Goal: Check status: Check status

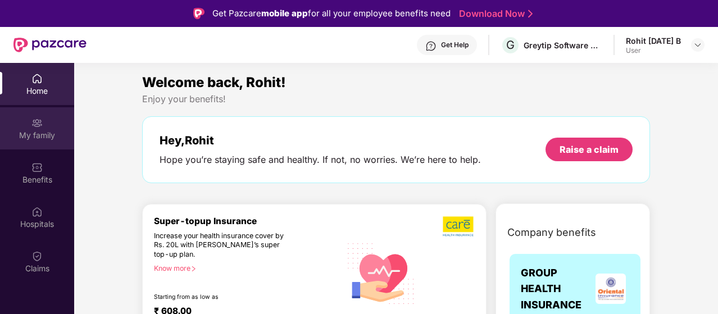
click at [39, 121] on img at bounding box center [36, 122] width 11 height 11
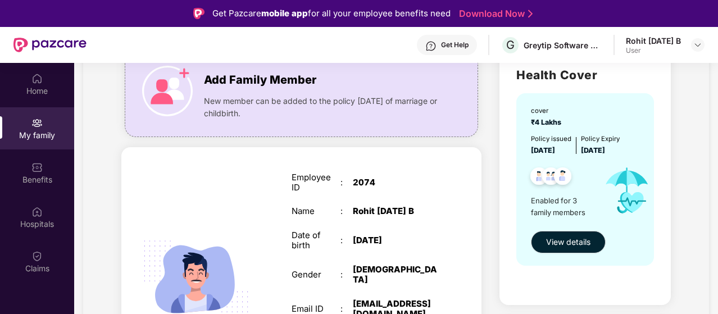
scroll to position [56, 0]
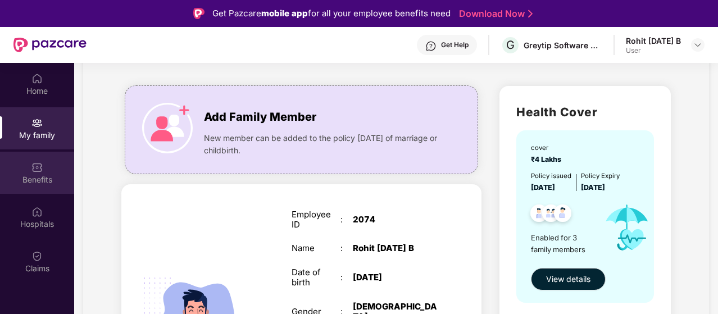
click at [36, 174] on div "Benefits" at bounding box center [37, 179] width 74 height 11
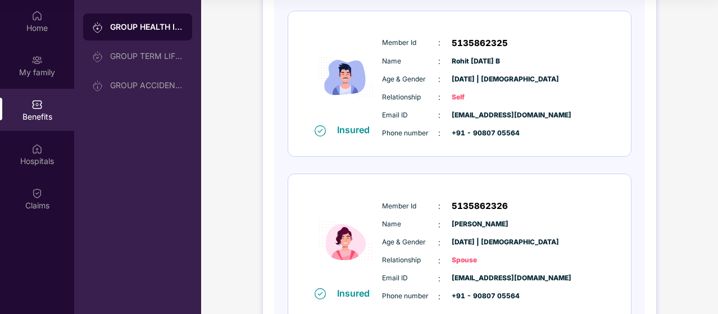
scroll to position [53, 0]
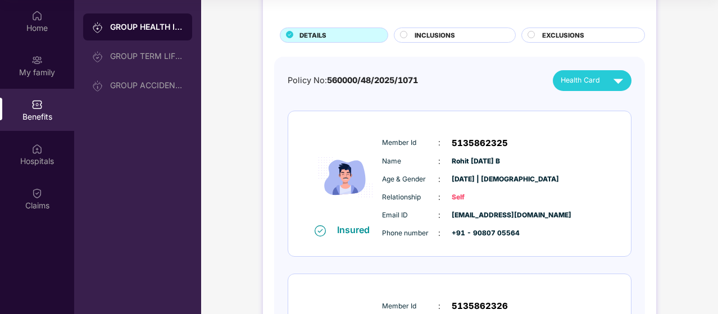
click at [528, 32] on circle at bounding box center [531, 34] width 7 height 7
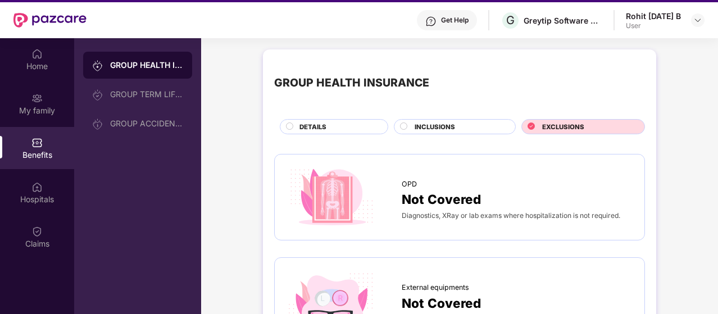
scroll to position [0, 0]
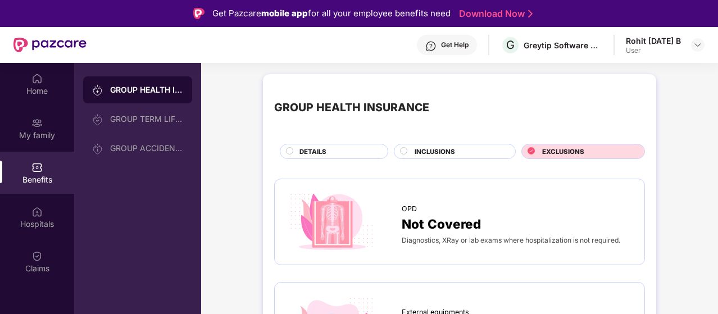
click at [339, 149] on div "DETAILS" at bounding box center [338, 153] width 88 height 12
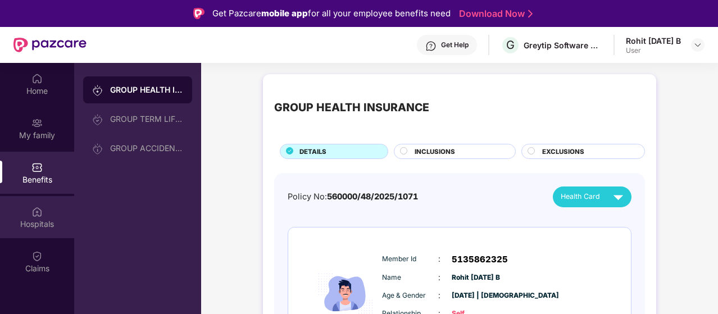
click at [34, 215] on img at bounding box center [36, 211] width 11 height 11
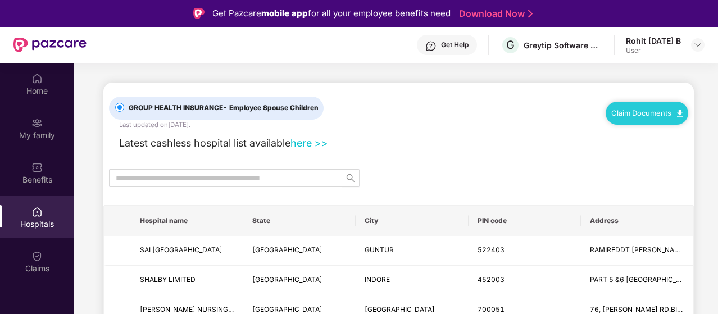
click at [197, 177] on input "text" at bounding box center [221, 178] width 211 height 12
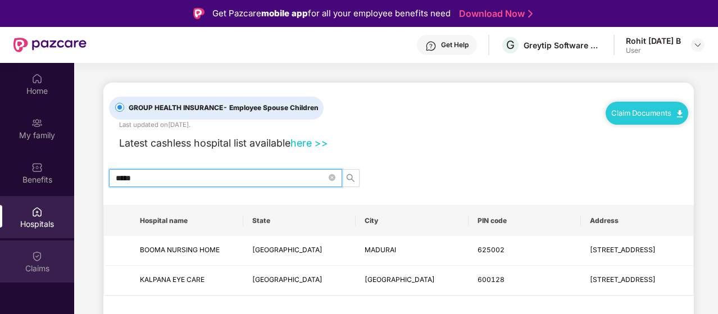
type input "*****"
click at [35, 261] on img at bounding box center [36, 255] width 11 height 11
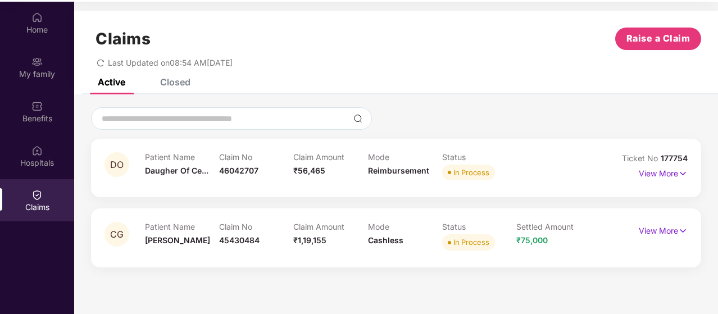
scroll to position [63, 0]
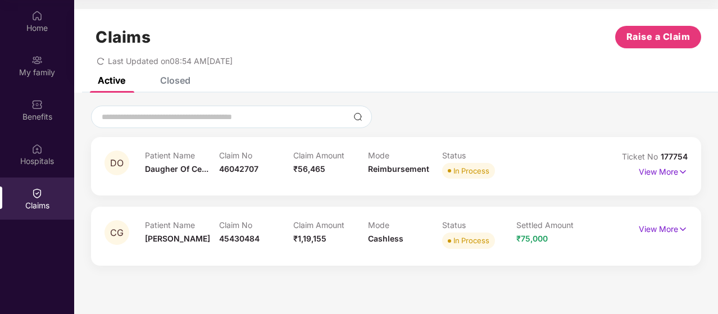
click at [453, 240] on span "In Process" at bounding box center [468, 241] width 53 height 16
click at [468, 249] on div "Status In Process" at bounding box center [479, 235] width 74 height 31
click at [468, 244] on div "In Process" at bounding box center [471, 240] width 36 height 11
click at [673, 230] on p "View More" at bounding box center [663, 227] width 49 height 15
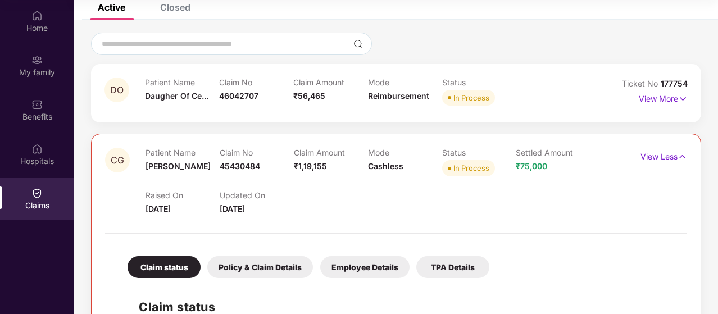
scroll to position [56, 0]
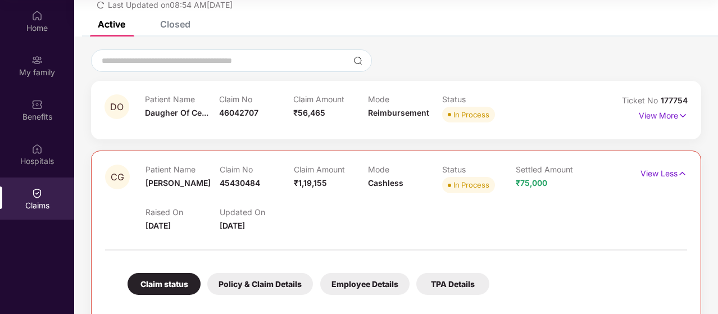
click at [394, 122] on div "Mode Reimbursement" at bounding box center [405, 109] width 74 height 31
click at [621, 119] on div "View More" at bounding box center [650, 116] width 73 height 18
click at [649, 117] on p "View More" at bounding box center [663, 114] width 49 height 15
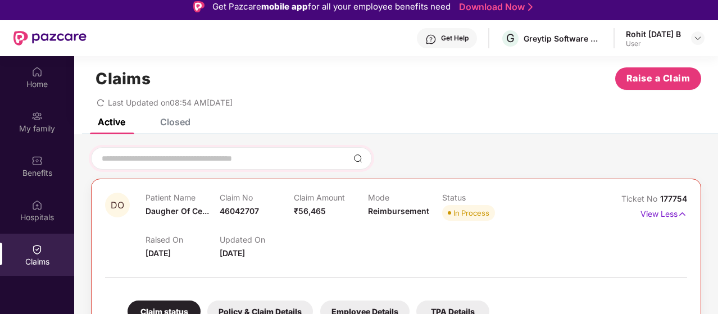
scroll to position [0, 0]
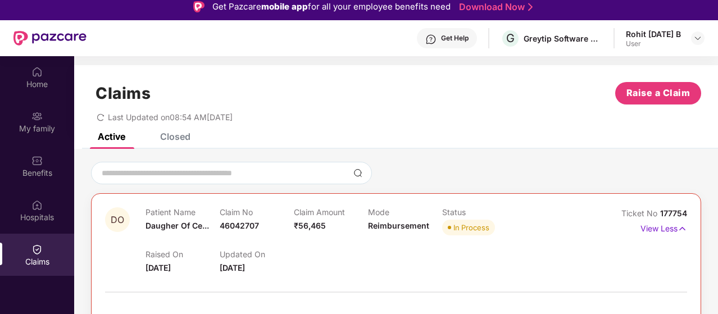
click at [103, 121] on span "redo" at bounding box center [101, 117] width 8 height 10
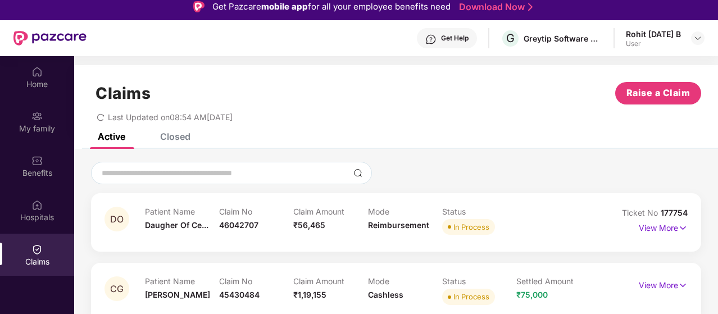
click at [166, 136] on div "Closed" at bounding box center [175, 136] width 30 height 11
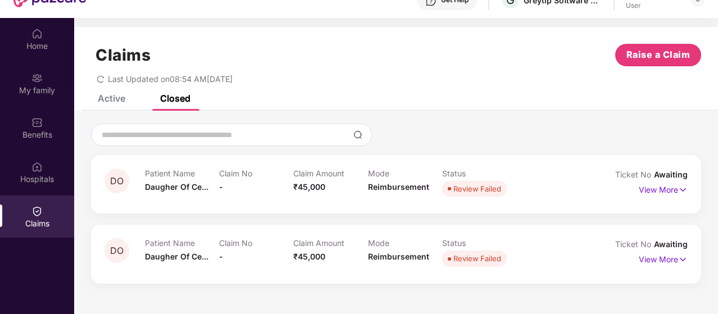
scroll to position [63, 0]
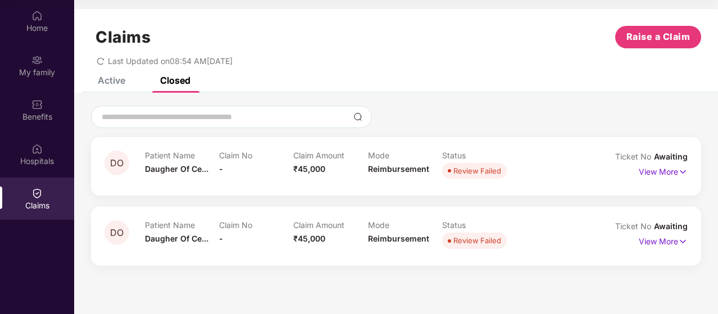
drag, startPoint x: 116, startPoint y: 159, endPoint x: 459, endPoint y: 266, distance: 359.4
click at [459, 266] on div "DO Patient Name [PERSON_NAME] Of Ce... Claim No 46042707 Claim Amount ₹56,465 M…" at bounding box center [396, 185] width 644 height 184
click at [113, 86] on div "Active" at bounding box center [103, 80] width 44 height 25
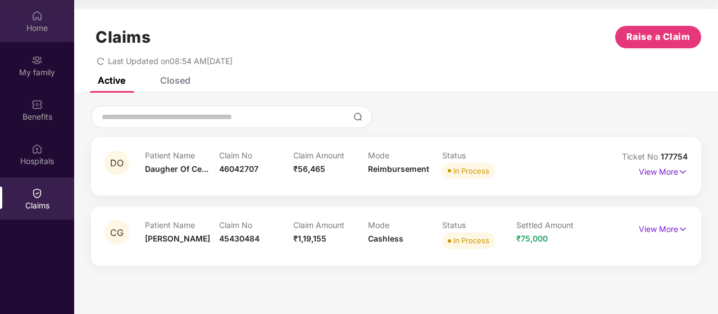
click at [32, 28] on div "Home" at bounding box center [37, 27] width 74 height 11
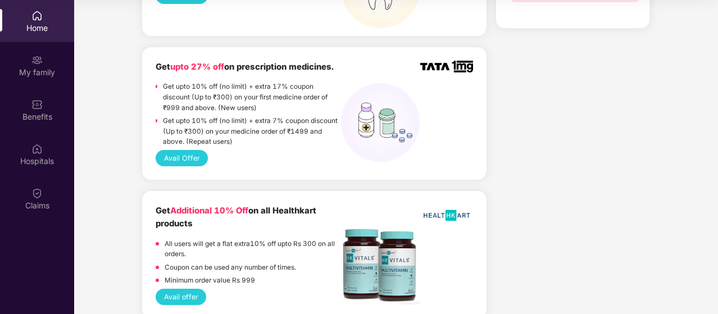
scroll to position [1022, 0]
